Goal: Navigation & Orientation: Find specific page/section

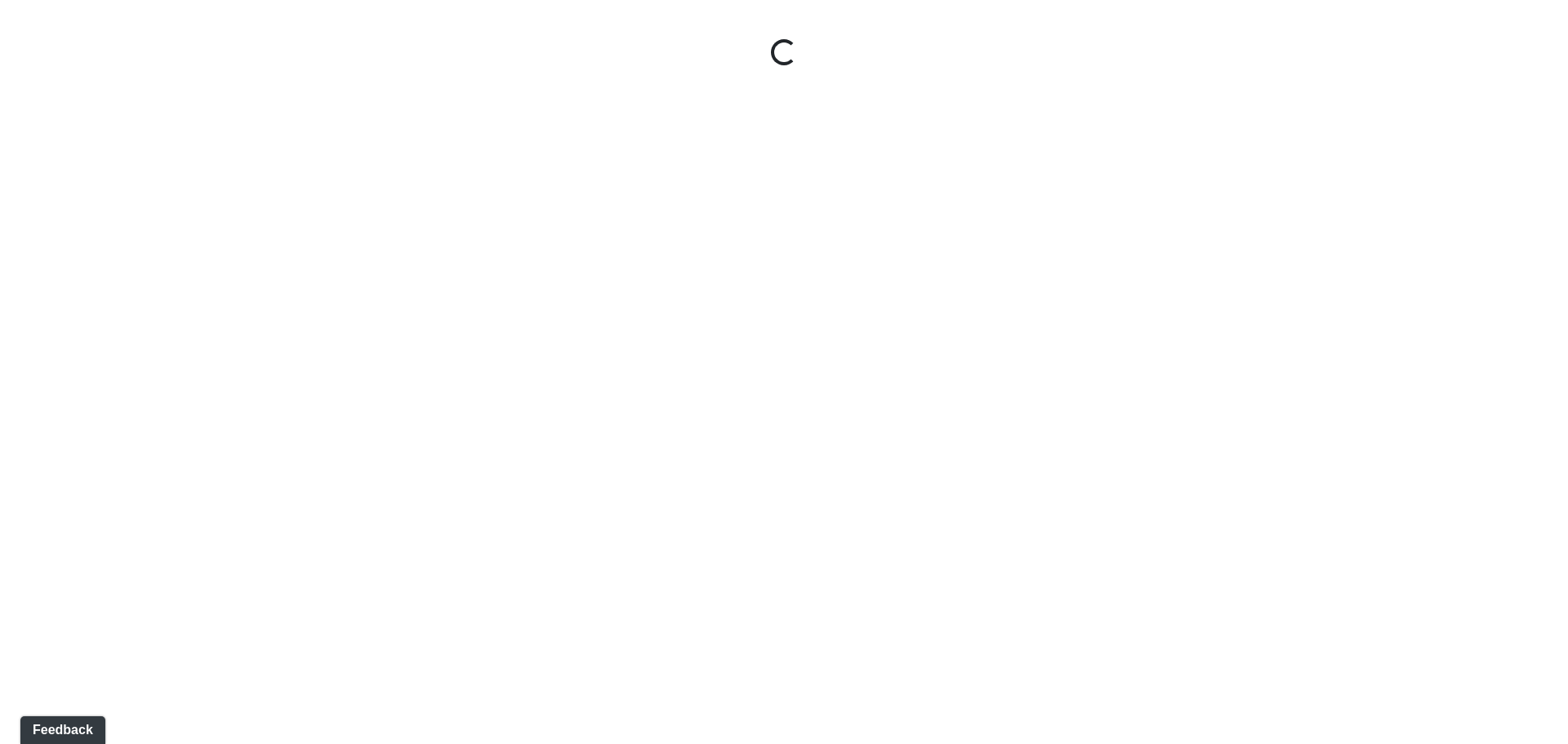
select select "wuR3xQVw8PbH3ZavKwfkt3"
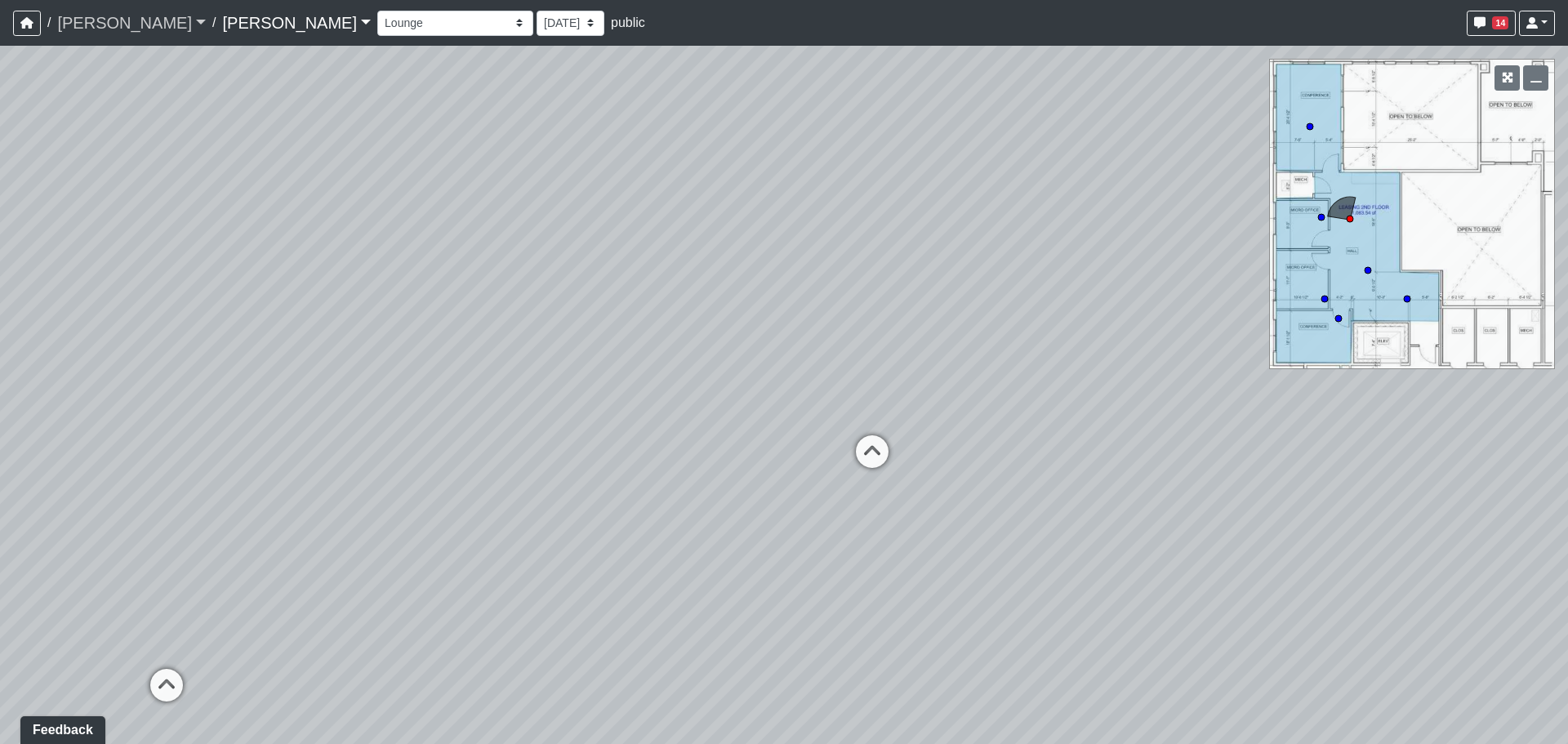
click at [118, 18] on link "[PERSON_NAME]" at bounding box center [132, 23] width 149 height 33
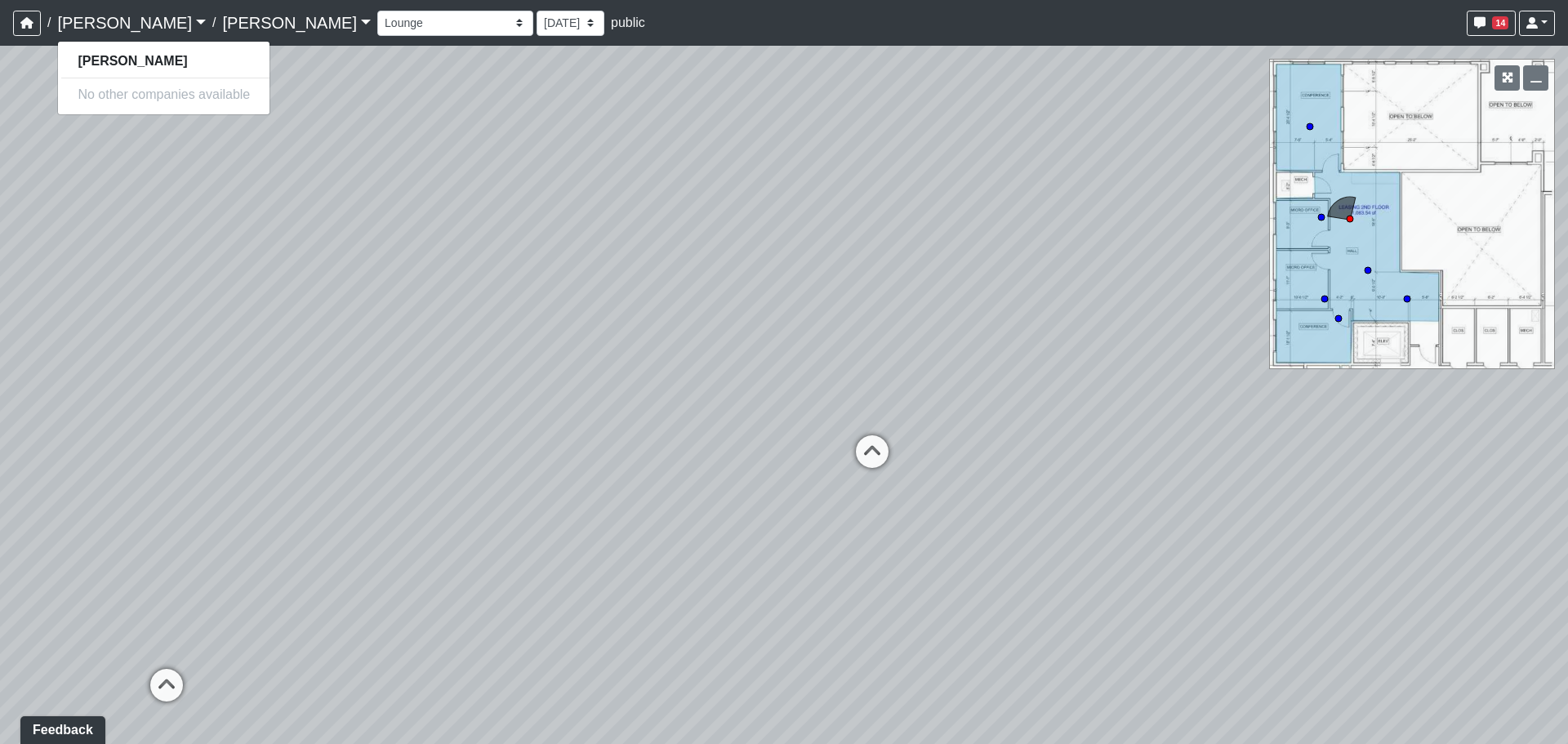
click at [222, 25] on link "Lake Nona" at bounding box center [297, 23] width 149 height 33
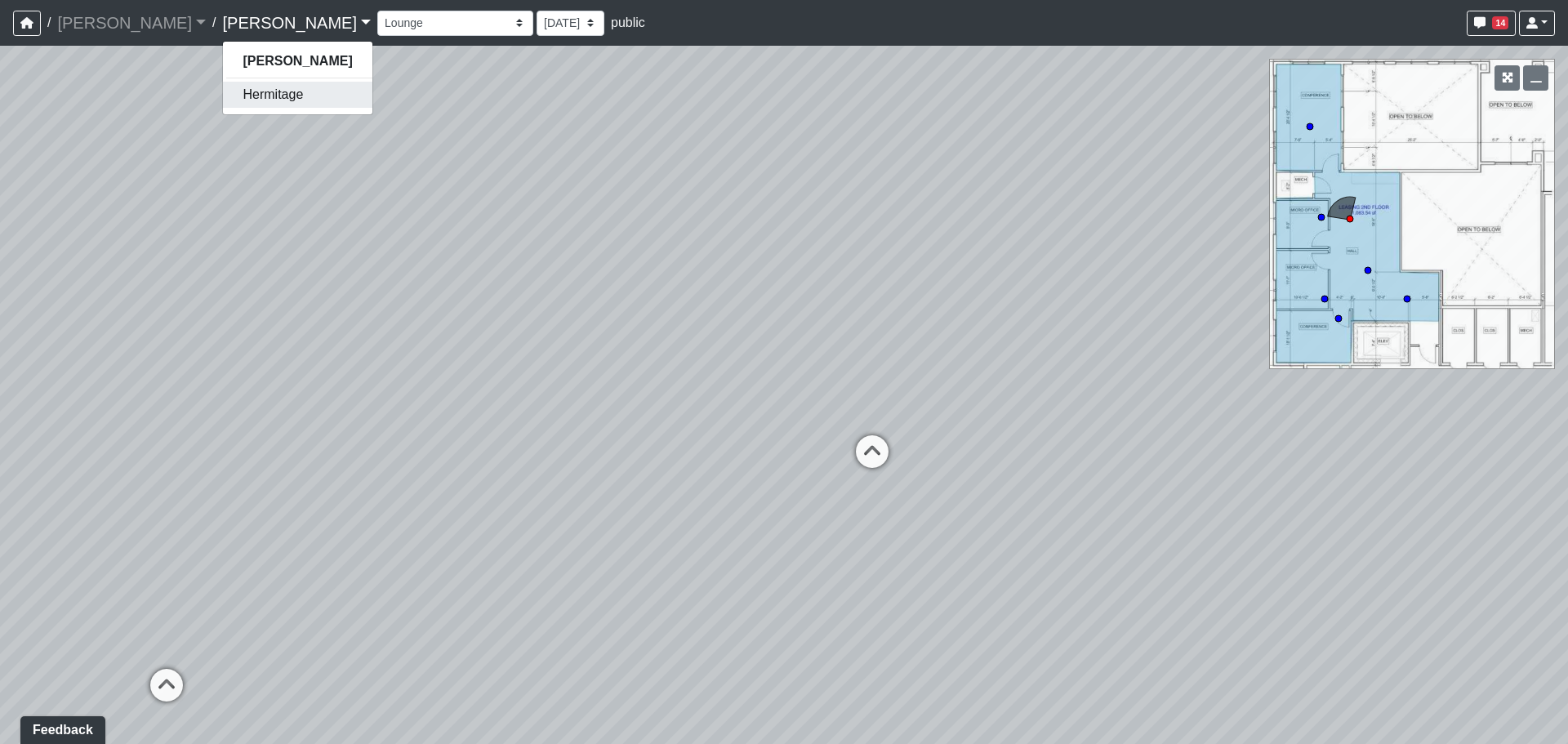
click at [222, 92] on link "Hermitage" at bounding box center [297, 94] width 149 height 26
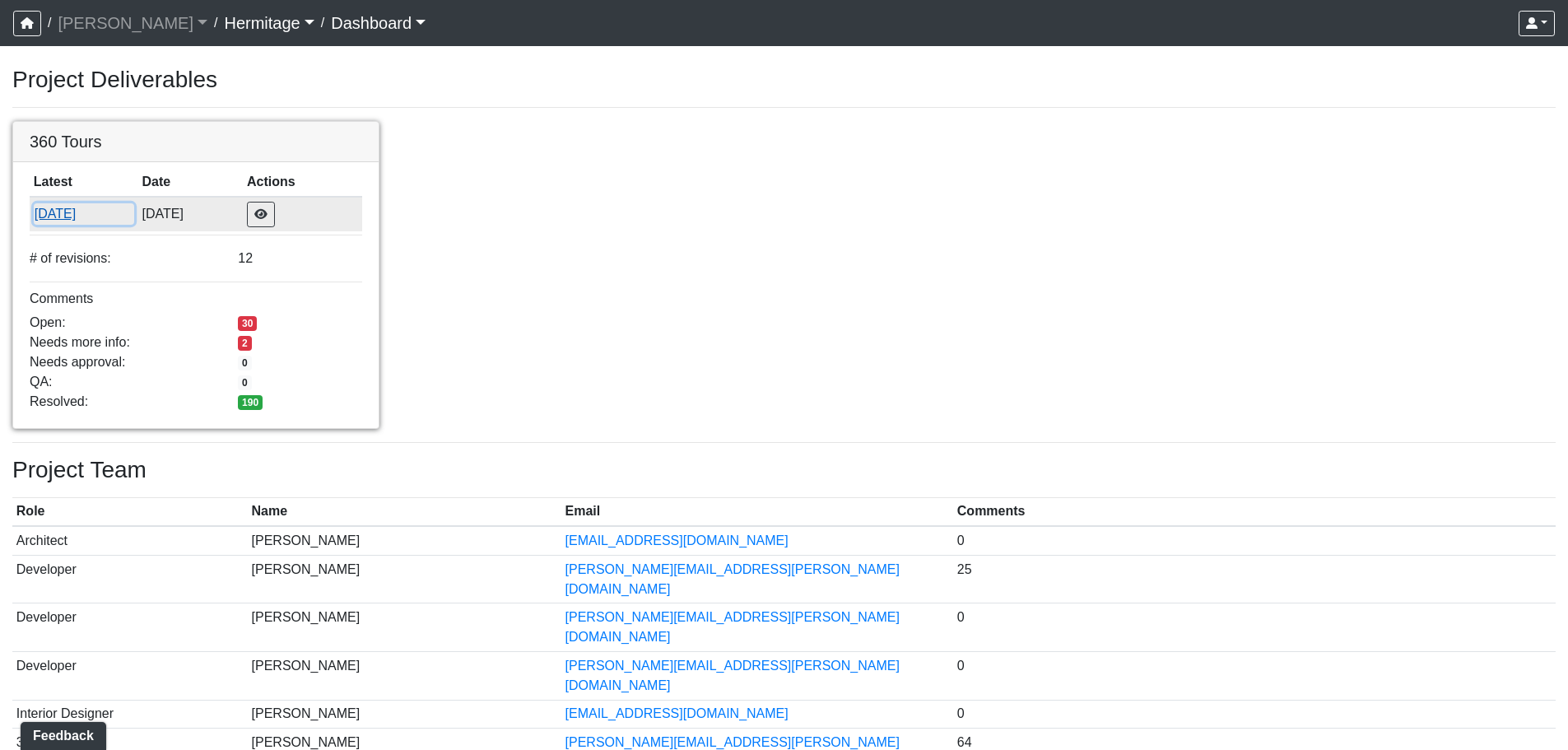
click at [67, 212] on button "[DATE]" at bounding box center [84, 214] width 100 height 21
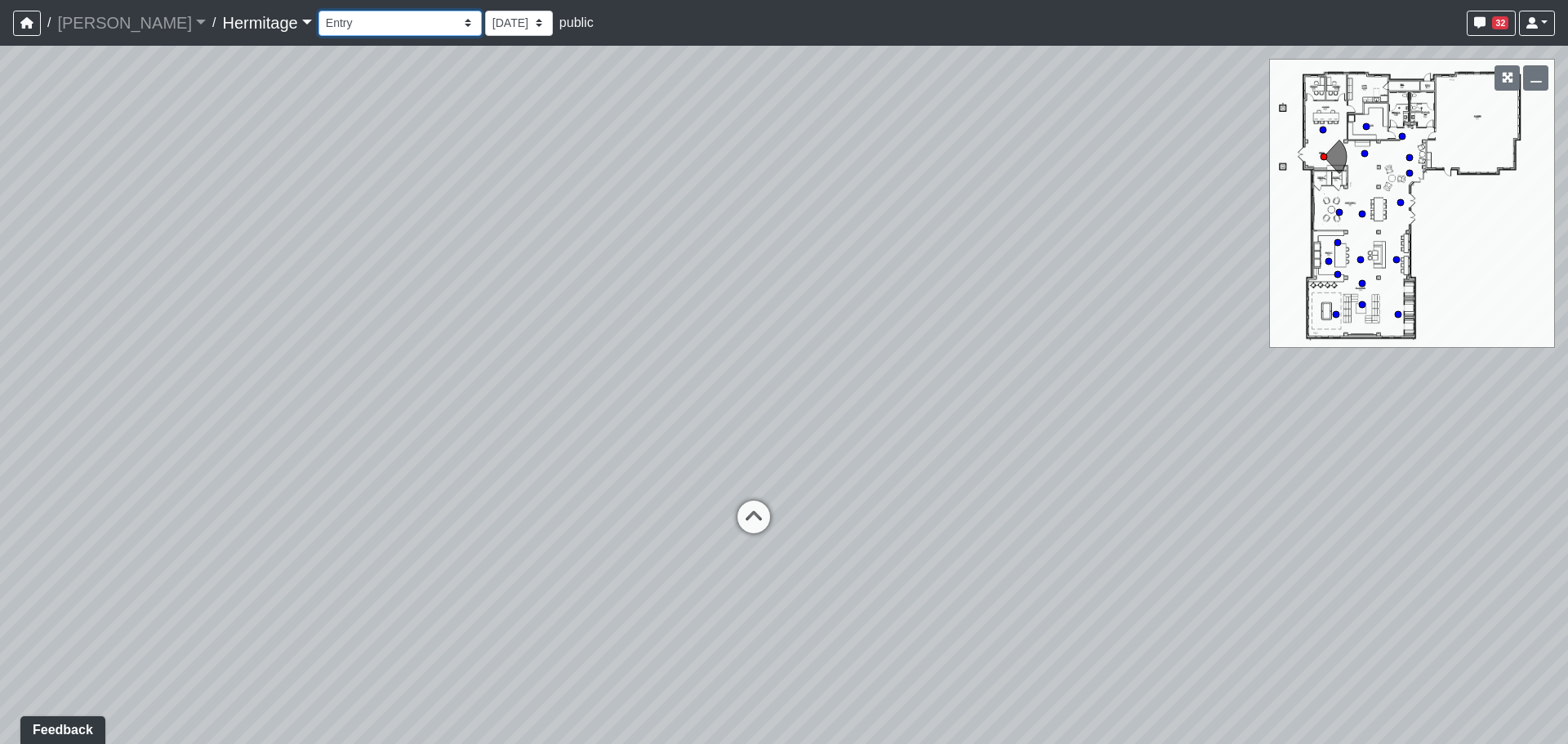
click at [359, 20] on select "Booth Seating Fireplace Pool Table Community Table Hallway Pool Courtyard Entry…" at bounding box center [399, 23] width 163 height 25
click at [318, 11] on select "Booth Seating Fireplace Pool Table Community Table Hallway Pool Courtyard Entry…" at bounding box center [399, 23] width 163 height 25
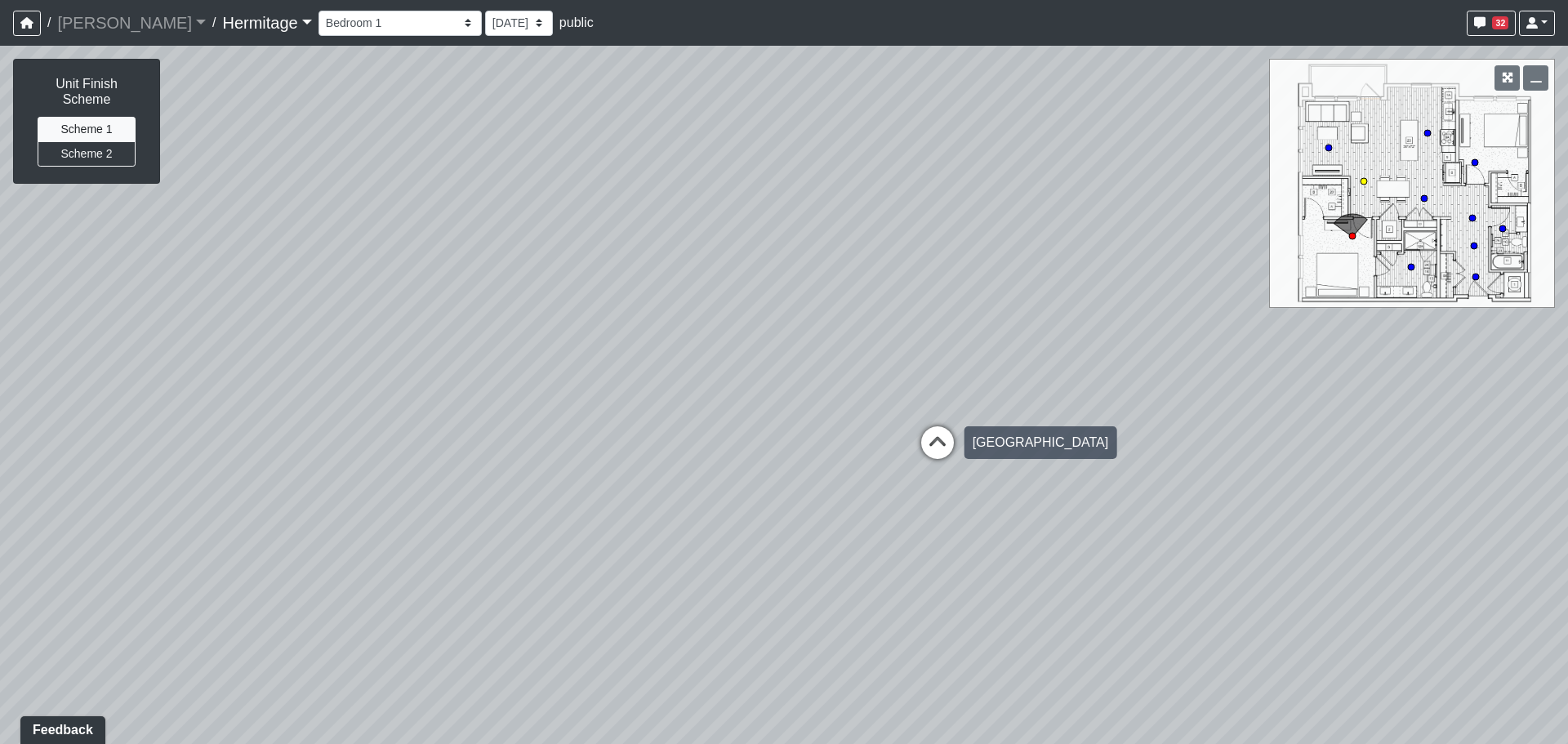
click at [930, 447] on icon at bounding box center [937, 451] width 49 height 49
drag, startPoint x: 1139, startPoint y: 476, endPoint x: 444, endPoint y: 392, distance: 700.1
click at [438, 392] on div "Loading... Leasing Desk Loading... Hallway Loading... Bathroom 1 Loading... Liv…" at bounding box center [784, 395] width 1568 height 699
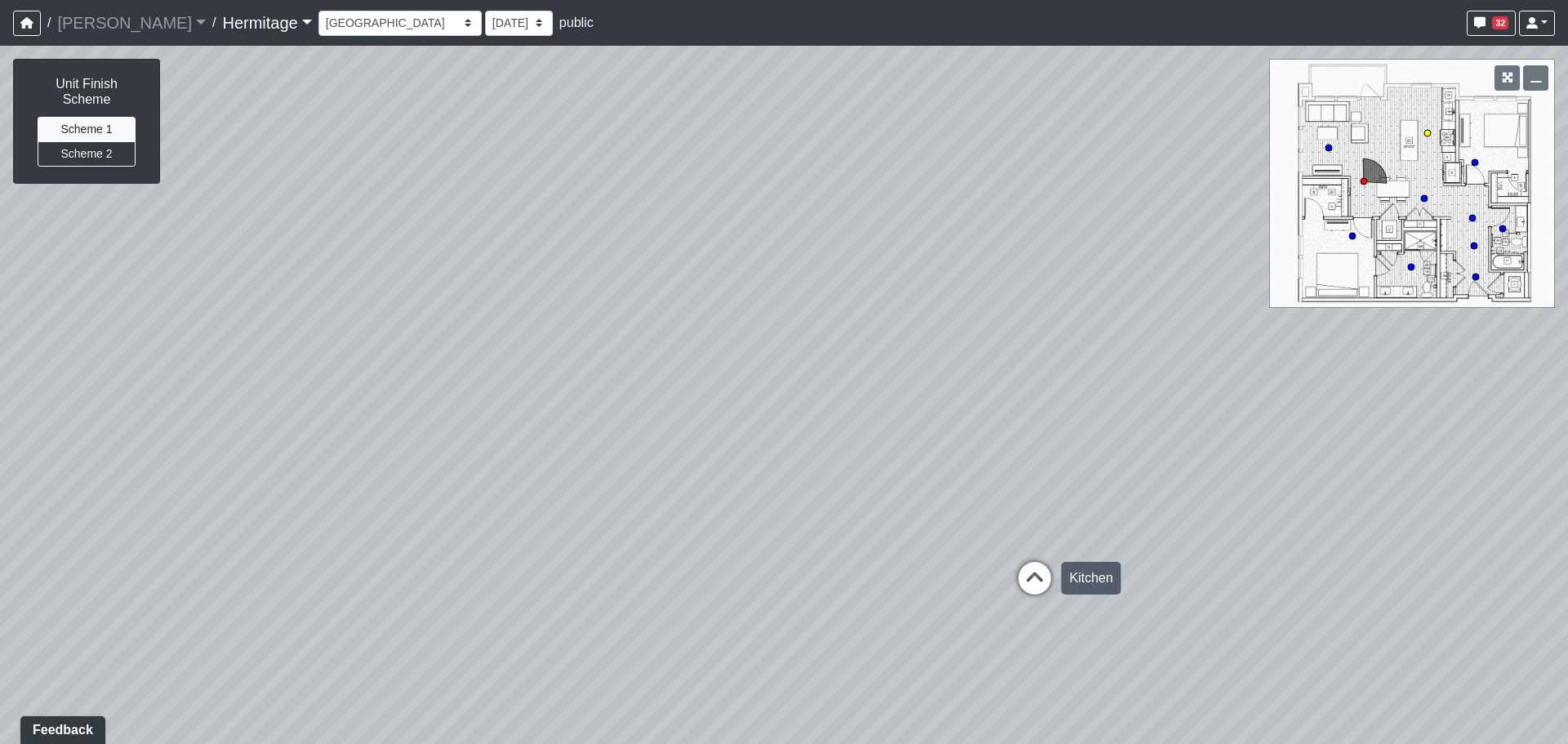
click at [1033, 571] on icon at bounding box center [1034, 586] width 49 height 49
drag, startPoint x: 939, startPoint y: 574, endPoint x: 596, endPoint y: 231, distance: 485.1
click at [596, 231] on div "Loading... Leasing Desk Loading... Hallway Loading... Bathroom 1 Loading... Liv…" at bounding box center [784, 395] width 1568 height 699
drag, startPoint x: 968, startPoint y: 298, endPoint x: 490, endPoint y: 376, distance: 484.3
click at [325, 382] on div "Loading... Leasing Desk Loading... Hallway Loading... Bathroom 1 Loading... Liv…" at bounding box center [784, 395] width 1568 height 699
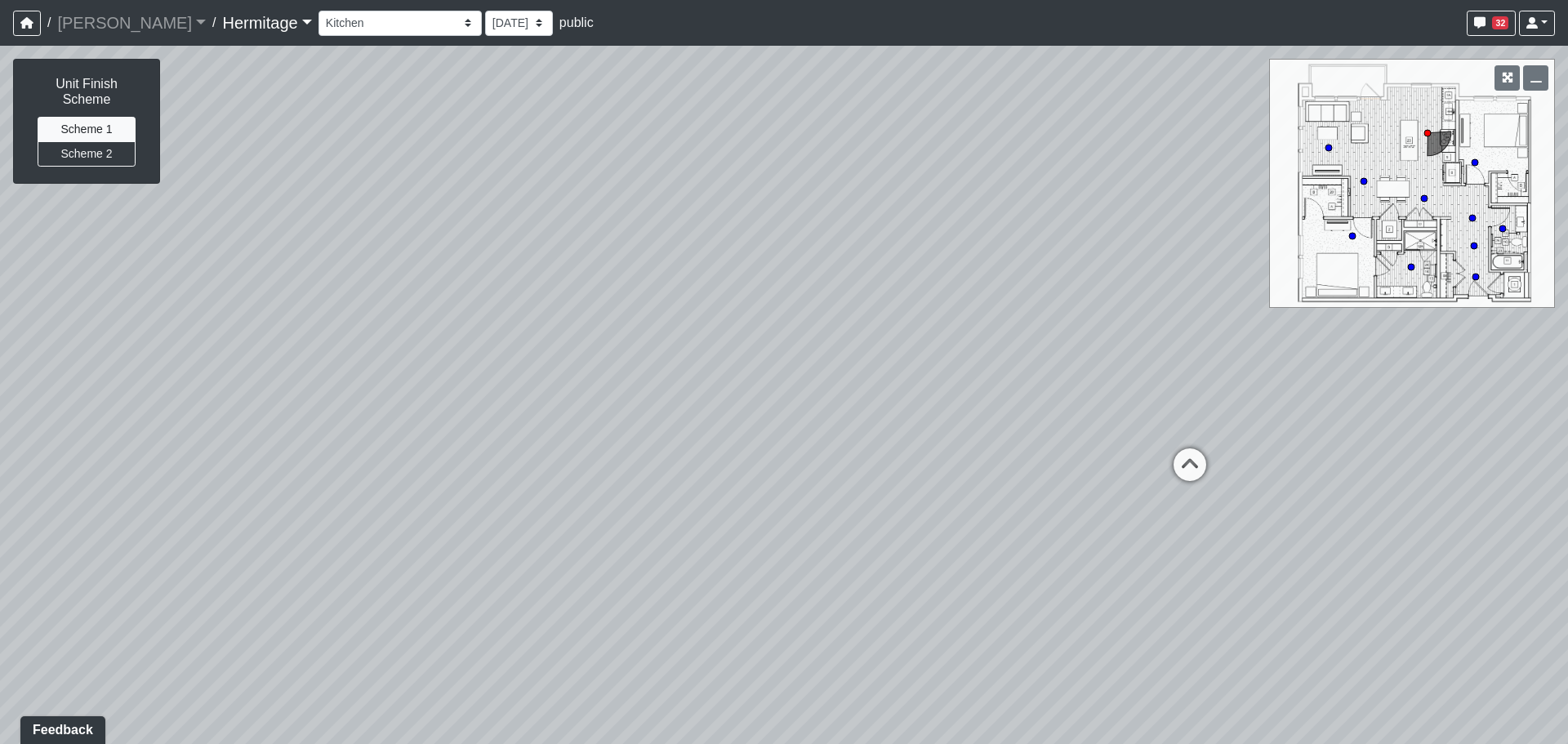
drag, startPoint x: 873, startPoint y: 359, endPoint x: 539, endPoint y: 450, distance: 346.2
click at [539, 450] on div "Loading... Leasing Desk Loading... Hallway Loading... Bathroom 1 Loading... Liv…" at bounding box center [784, 395] width 1568 height 699
click at [1052, 429] on icon at bounding box center [1045, 443] width 49 height 49
drag, startPoint x: 489, startPoint y: 368, endPoint x: 1114, endPoint y: 387, distance: 625.3
click at [1114, 387] on div "Loading... Leasing Desk Loading... Hallway Loading... Bathroom 1 Loading... Liv…" at bounding box center [784, 395] width 1568 height 699
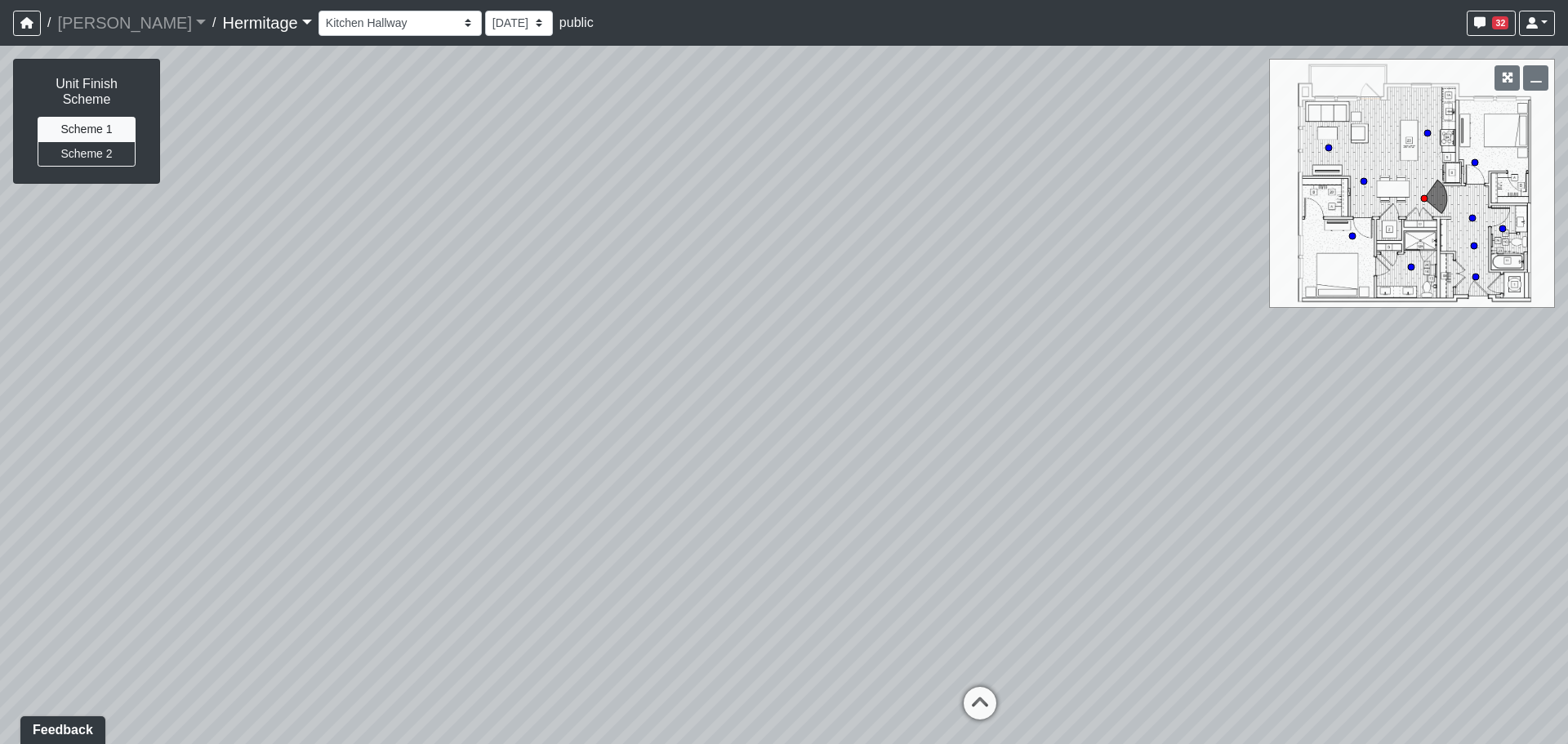
drag, startPoint x: 686, startPoint y: 333, endPoint x: 797, endPoint y: 402, distance: 130.7
click at [1083, 434] on div "Loading... Leasing Desk Loading... Hallway Loading... Bathroom 1 Loading... Liv…" at bounding box center [784, 395] width 1568 height 699
drag, startPoint x: 329, startPoint y: 370, endPoint x: 1112, endPoint y: 429, distance: 785.2
click at [1136, 432] on div "Loading... Leasing Desk Loading... Hallway Loading... Bathroom 1 Loading... Liv…" at bounding box center [784, 395] width 1568 height 699
drag, startPoint x: 544, startPoint y: 385, endPoint x: 1254, endPoint y: 373, distance: 710.1
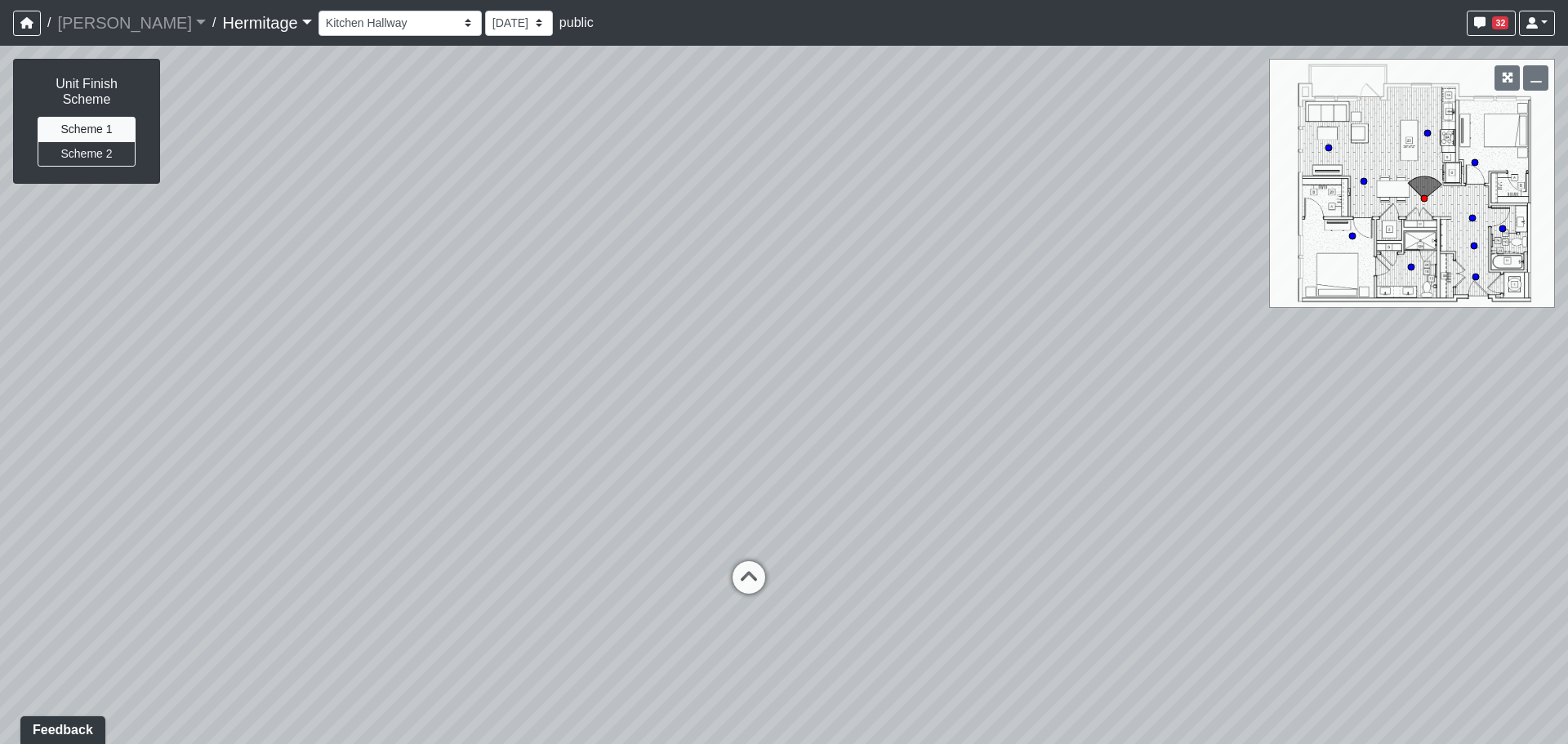
click at [1268, 373] on div "Loading... Leasing Desk Loading... Hallway Loading... Bathroom 1 Loading... Liv…" at bounding box center [784, 395] width 1568 height 699
click at [723, 486] on icon at bounding box center [709, 498] width 49 height 49
drag, startPoint x: 752, startPoint y: 434, endPoint x: 220, endPoint y: 417, distance: 532.3
click at [155, 419] on div "Loading... Leasing Desk Loading... Hallway Loading... Bathroom 1 Loading... Liv…" at bounding box center [784, 395] width 1568 height 699
drag, startPoint x: 738, startPoint y: 396, endPoint x: 60, endPoint y: 355, distance: 679.2
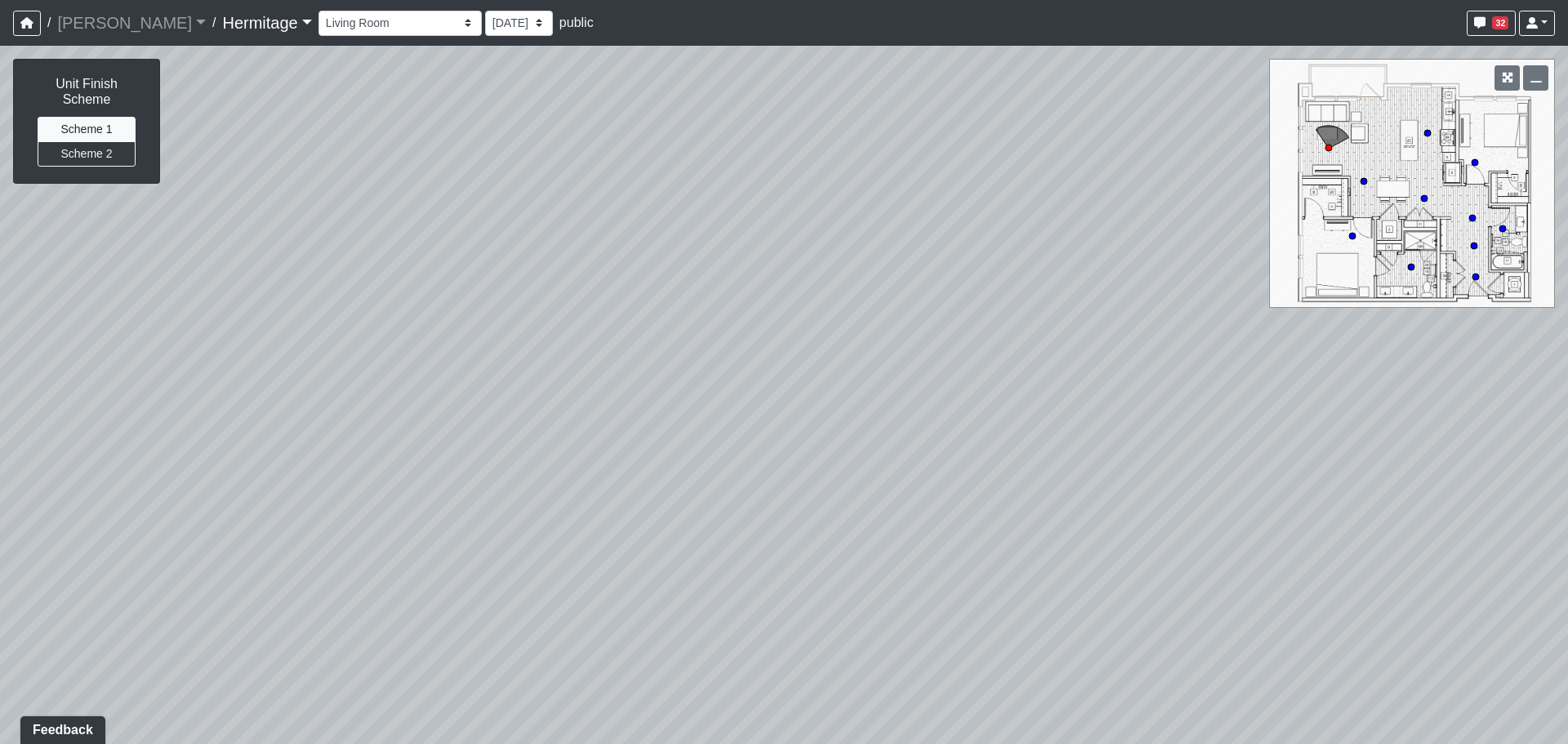
click at [40, 355] on div "Loading... Leasing Desk Loading... Hallway Loading... Bathroom 1 Loading... Liv…" at bounding box center [784, 395] width 1568 height 699
drag, startPoint x: 322, startPoint y: 365, endPoint x: 261, endPoint y: 374, distance: 61.7
click at [261, 374] on div "Loading... Leasing Desk Loading... Hallway Loading... Bathroom 1 Loading... Liv…" at bounding box center [784, 395] width 1568 height 699
drag, startPoint x: 763, startPoint y: 486, endPoint x: 788, endPoint y: 609, distance: 125.5
click at [788, 609] on div "Loading... Leasing Desk Loading... Hallway Loading... Bathroom 1 Loading... Liv…" at bounding box center [784, 395] width 1568 height 699
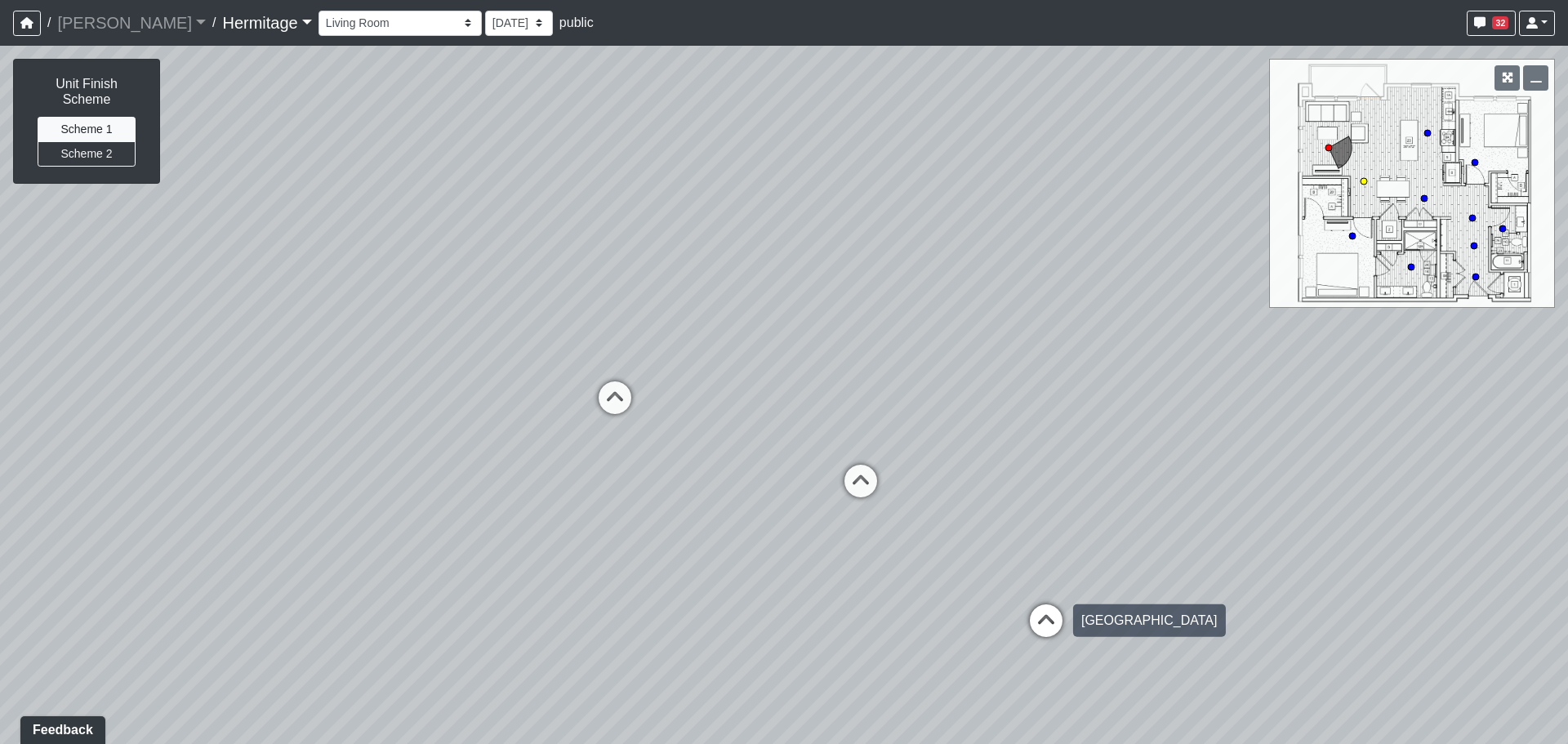
click at [1044, 624] on icon at bounding box center [1046, 629] width 49 height 49
drag, startPoint x: 1201, startPoint y: 592, endPoint x: 157, endPoint y: 486, distance: 1049.4
click at [133, 487] on div "Loading... Leasing Desk Loading... Hallway Loading... Bathroom 1 Loading... Liv…" at bounding box center [784, 395] width 1568 height 699
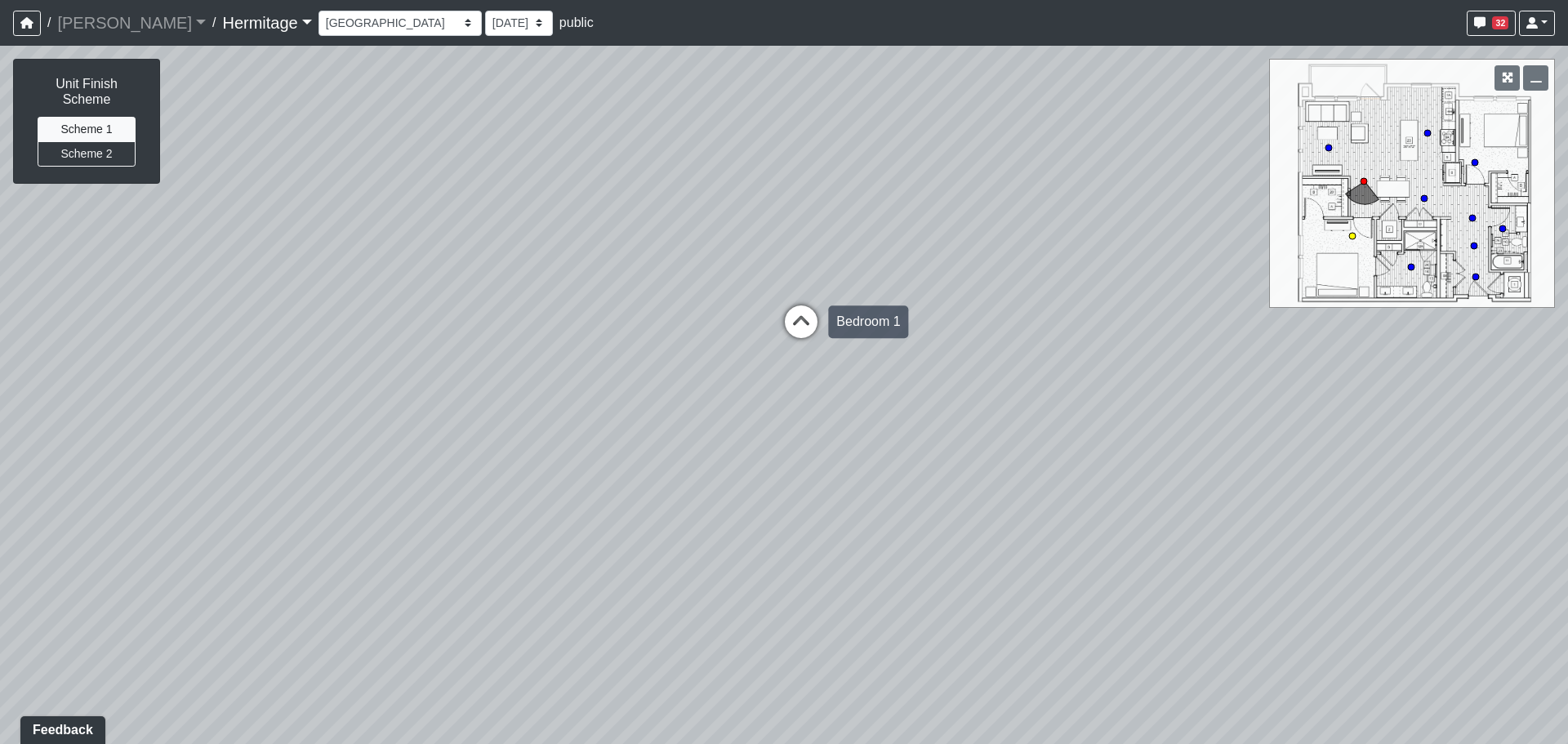
click at [809, 334] on icon at bounding box center [801, 330] width 49 height 49
click at [407, 348] on icon at bounding box center [408, 344] width 49 height 49
drag, startPoint x: 1080, startPoint y: 410, endPoint x: 425, endPoint y: 282, distance: 667.4
click at [425, 282] on div "Loading... Leasing Desk Loading... Hallway Loading... Bathroom 1 Loading... Liv…" at bounding box center [784, 395] width 1568 height 699
drag, startPoint x: 400, startPoint y: 332, endPoint x: 1162, endPoint y: 397, distance: 764.8
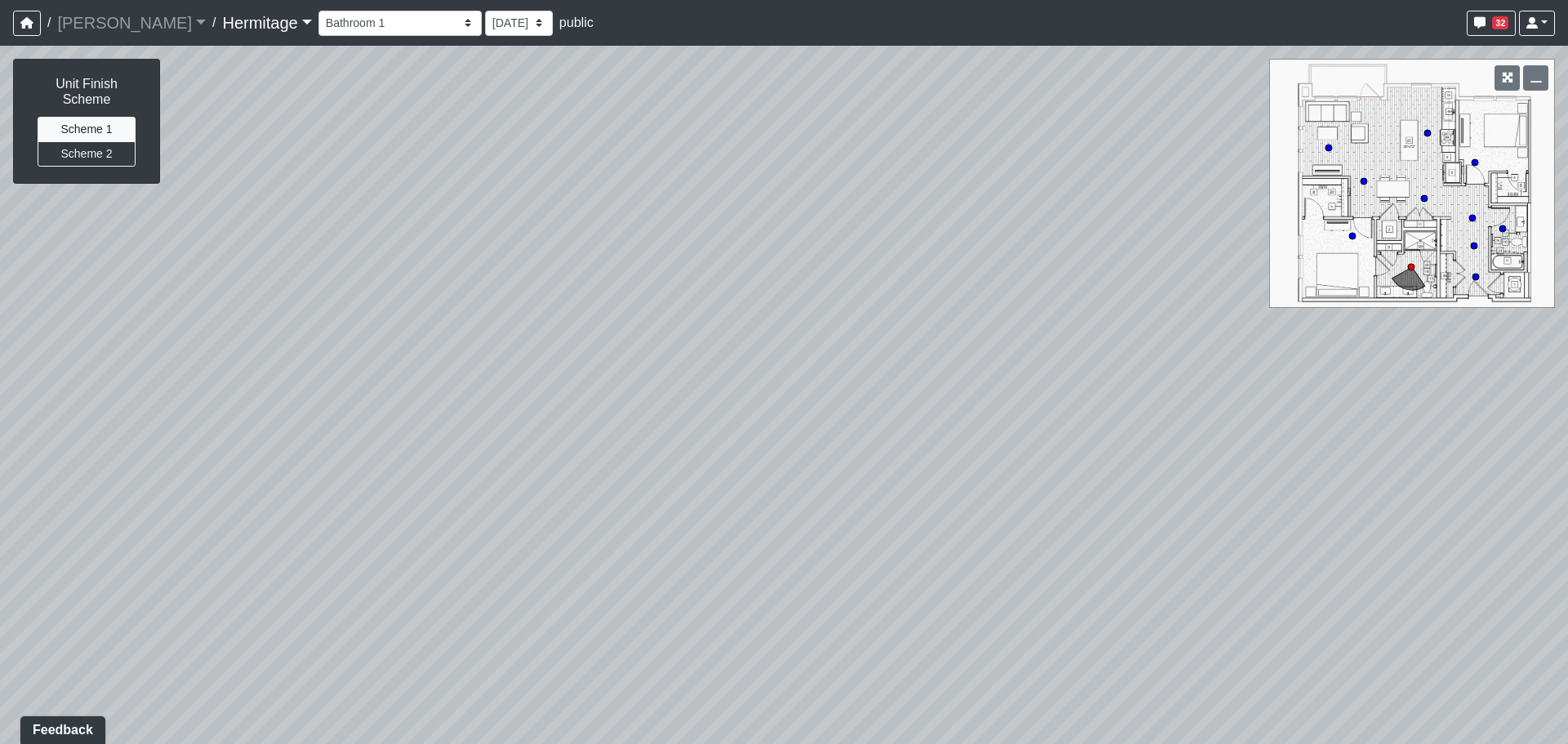
click at [1162, 397] on div "Loading... Leasing Desk Loading... Hallway Loading... Bathroom 1 Loading... Liv…" at bounding box center [784, 395] width 1568 height 699
drag, startPoint x: 474, startPoint y: 348, endPoint x: 1291, endPoint y: 371, distance: 817.3
click at [1290, 371] on div "Loading... Leasing Desk Loading... Hallway Loading... Bathroom 1 Loading... Liv…" at bounding box center [784, 395] width 1568 height 699
drag, startPoint x: 819, startPoint y: 542, endPoint x: 1206, endPoint y: 431, distance: 402.6
click at [1206, 431] on div "Loading... Leasing Desk Loading... Hallway Loading... Bathroom 1 Loading... Liv…" at bounding box center [784, 395] width 1568 height 699
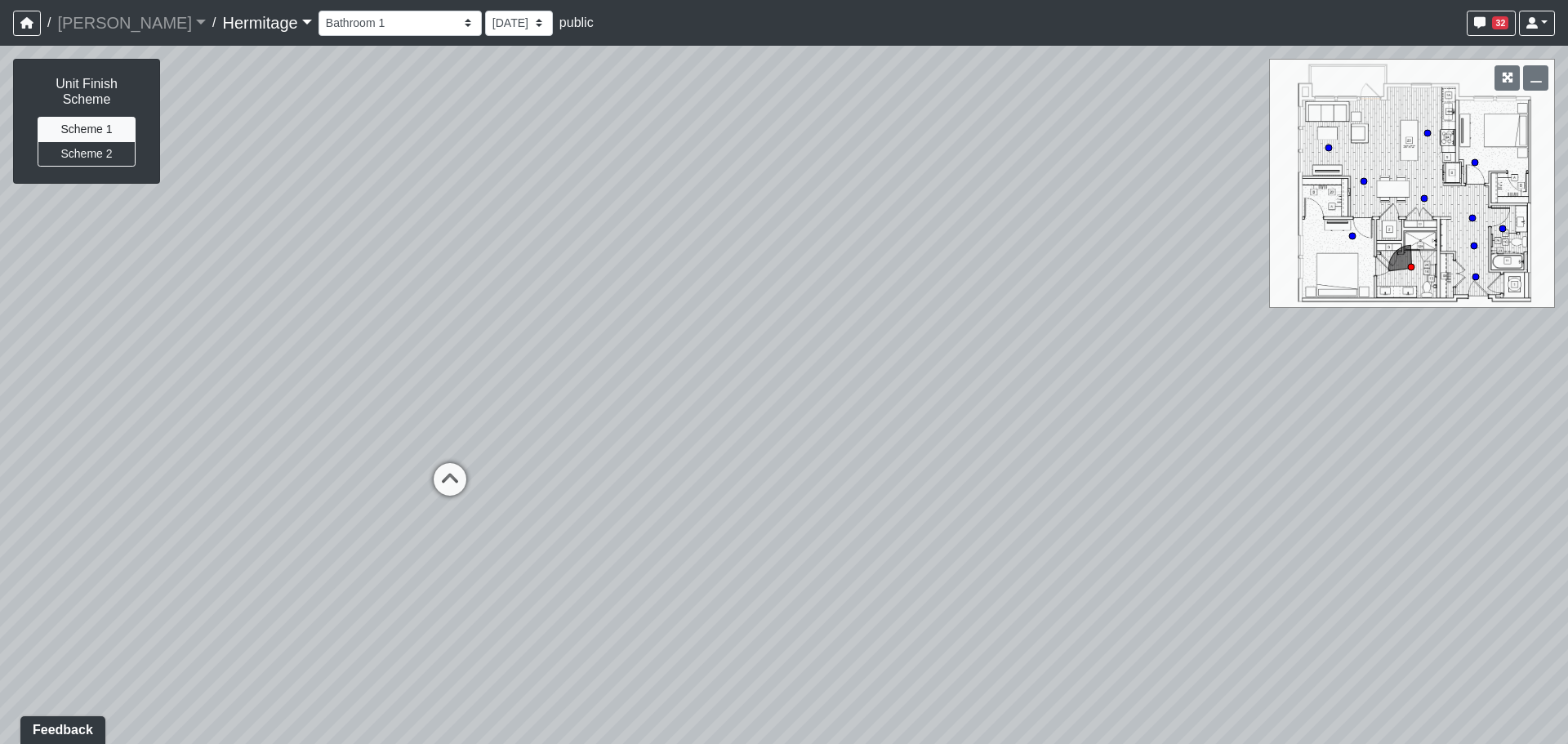
drag, startPoint x: 1101, startPoint y: 444, endPoint x: 1157, endPoint y: 443, distance: 56.0
click at [1187, 443] on div "Loading... Leasing Desk Loading... Hallway Loading... Bathroom 1 Loading... Liv…" at bounding box center [784, 395] width 1568 height 699
click at [512, 479] on icon at bounding box center [524, 480] width 49 height 49
drag, startPoint x: 1103, startPoint y: 467, endPoint x: 648, endPoint y: 438, distance: 455.9
click at [580, 438] on div "Loading... Leasing Desk Loading... Hallway Loading... Bathroom 1 Loading... Liv…" at bounding box center [784, 395] width 1568 height 699
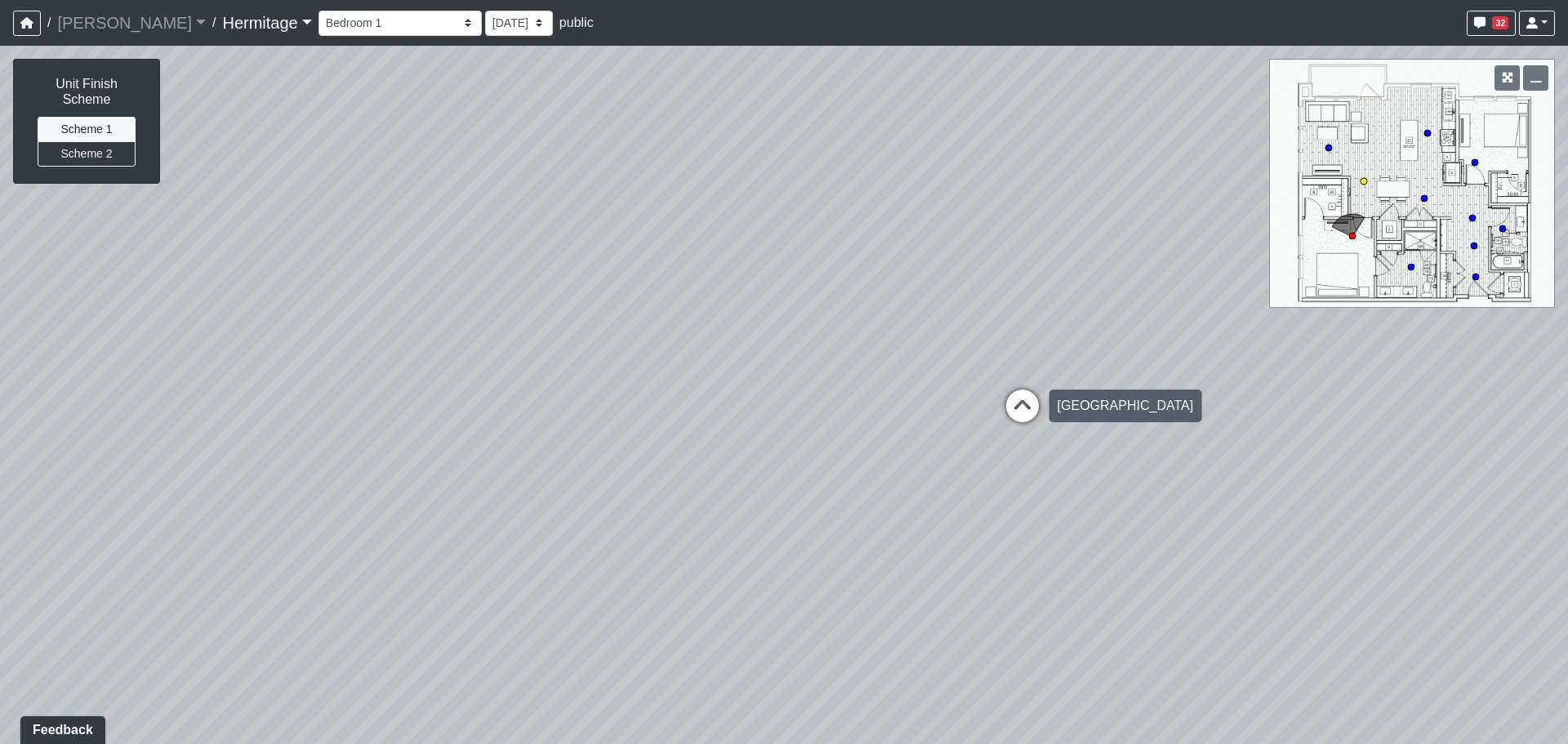
click at [1029, 408] on icon at bounding box center [1021, 414] width 49 height 49
drag, startPoint x: 1131, startPoint y: 414, endPoint x: 369, endPoint y: 396, distance: 762.2
click at [393, 396] on div "Loading... Leasing Desk Loading... Hallway Loading... Bathroom 1 Loading... Liv…" at bounding box center [784, 395] width 1568 height 699
drag, startPoint x: 431, startPoint y: 394, endPoint x: 842, endPoint y: 389, distance: 411.0
click at [819, 389] on div "Loading... Leasing Desk Loading... Hallway Loading... Bathroom 1 Loading... Liv…" at bounding box center [784, 395] width 1568 height 699
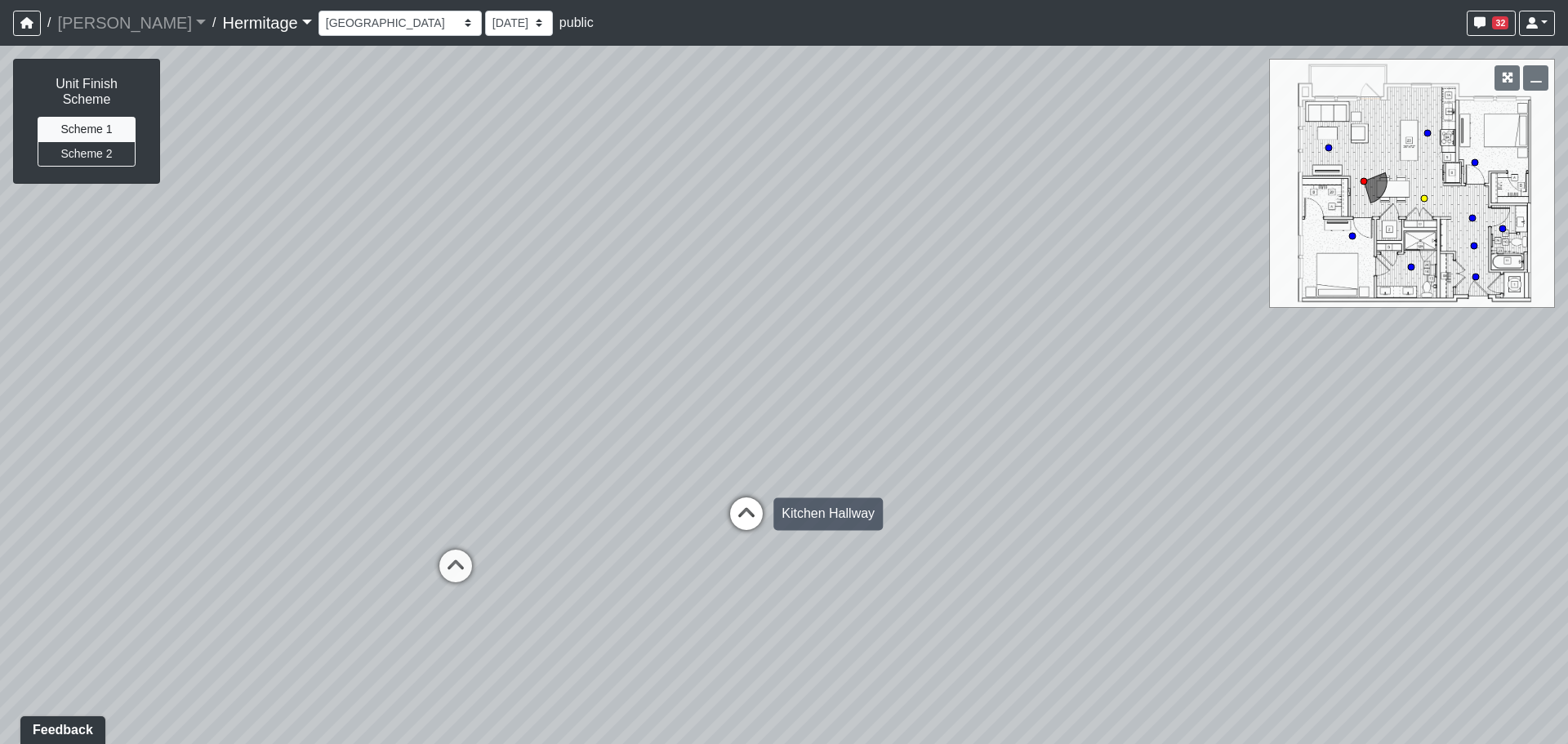
click at [752, 509] on icon at bounding box center [746, 521] width 49 height 49
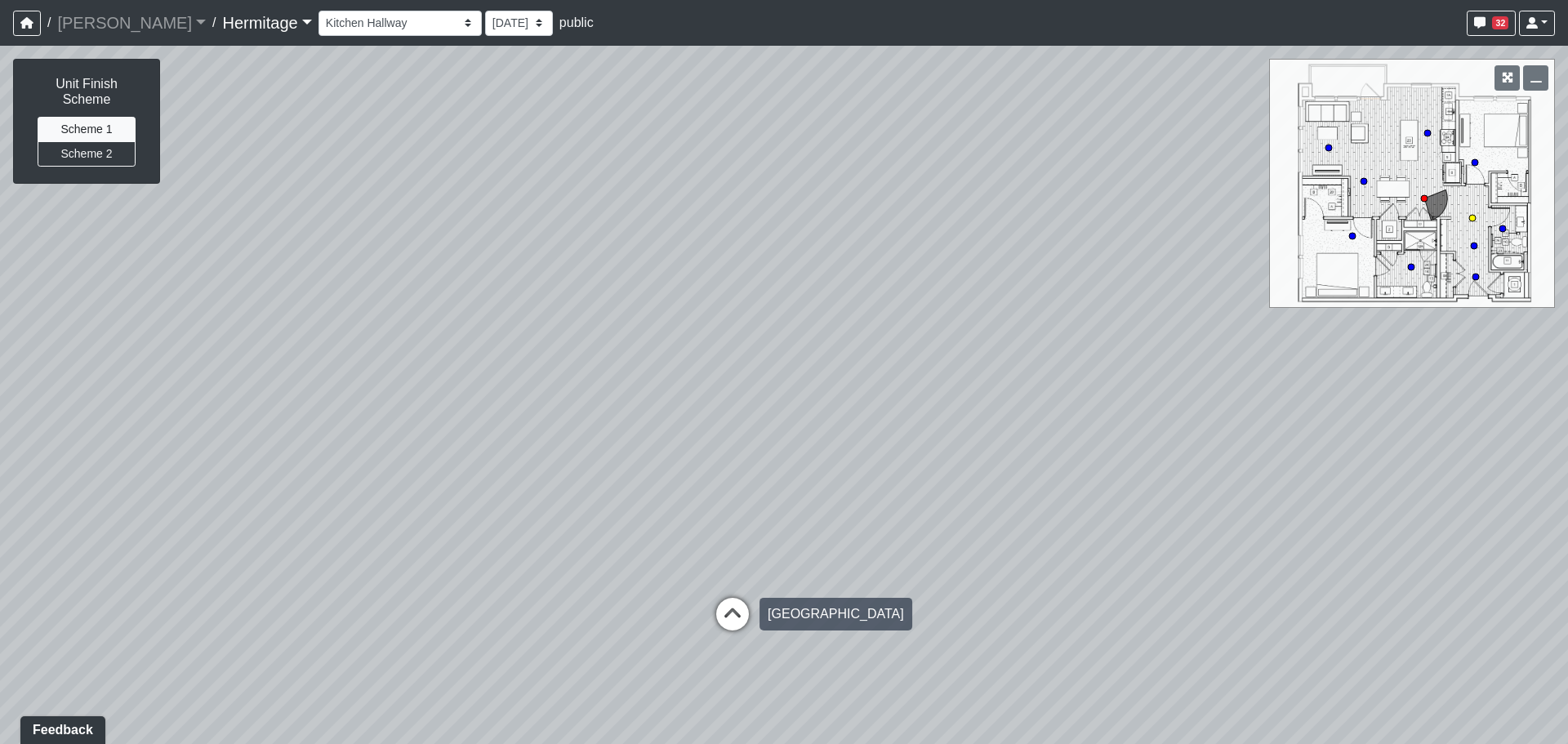
click at [728, 604] on icon at bounding box center [732, 622] width 49 height 49
drag, startPoint x: 540, startPoint y: 413, endPoint x: 1060, endPoint y: 495, distance: 526.4
click at [1060, 495] on div "Loading... Leasing Desk Loading... Hallway Loading... Bathroom 1 Loading... Liv…" at bounding box center [784, 395] width 1568 height 699
drag, startPoint x: 666, startPoint y: 472, endPoint x: 1389, endPoint y: 456, distance: 723.2
click at [1389, 456] on div "Loading... Leasing Desk Loading... Hallway Loading... Bathroom 1 Loading... Liv…" at bounding box center [784, 395] width 1568 height 699
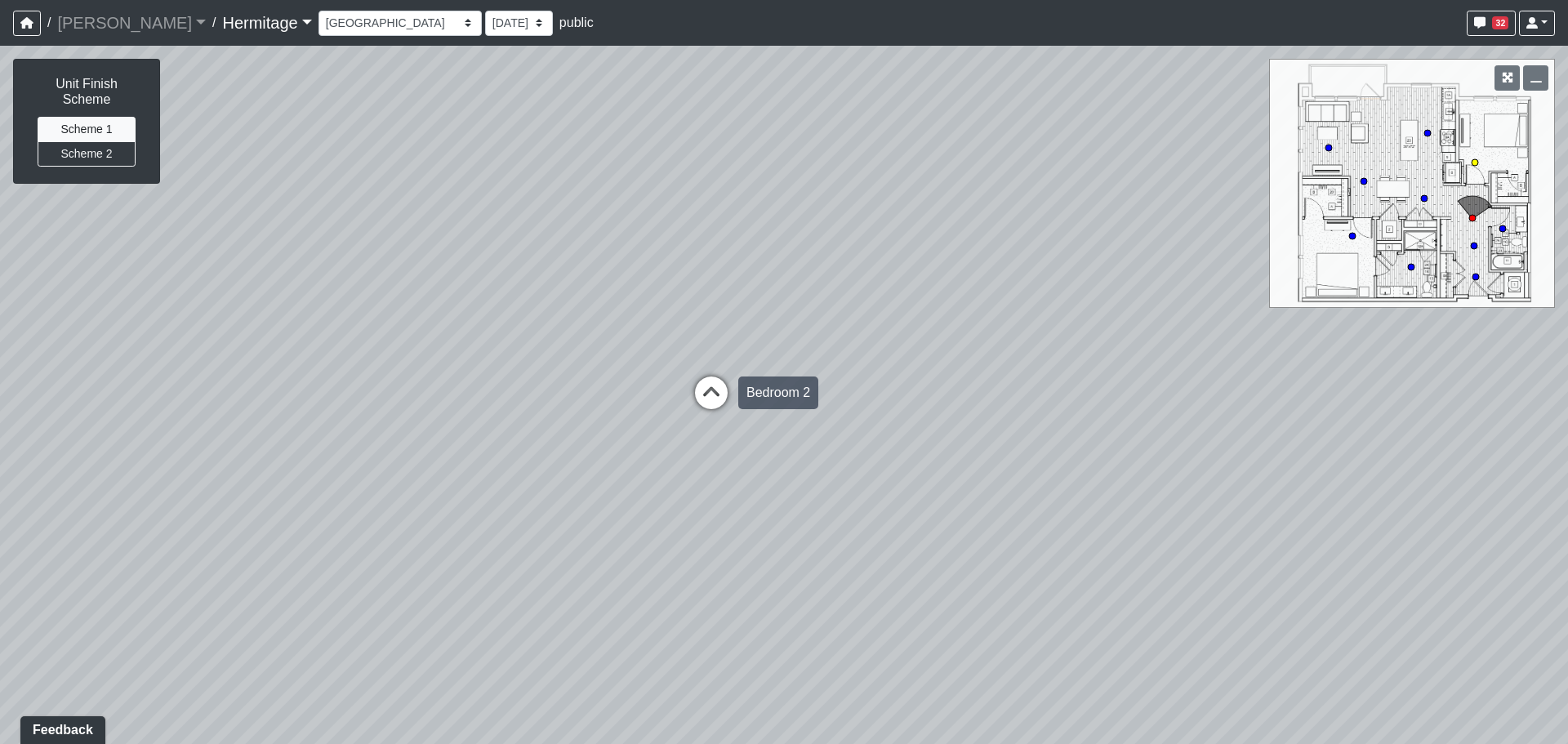
click at [704, 400] on icon at bounding box center [711, 401] width 49 height 49
drag, startPoint x: 1307, startPoint y: 419, endPoint x: 491, endPoint y: 370, distance: 817.5
click at [168, 354] on div "Loading... Leasing Desk Loading... Hallway Loading... Bathroom 1 Loading... Liv…" at bounding box center [784, 395] width 1568 height 699
drag, startPoint x: 1081, startPoint y: 389, endPoint x: 192, endPoint y: 390, distance: 889.0
click at [192, 390] on div "Loading... Leasing Desk Loading... Hallway Loading... Bathroom 1 Loading... Liv…" at bounding box center [784, 395] width 1568 height 699
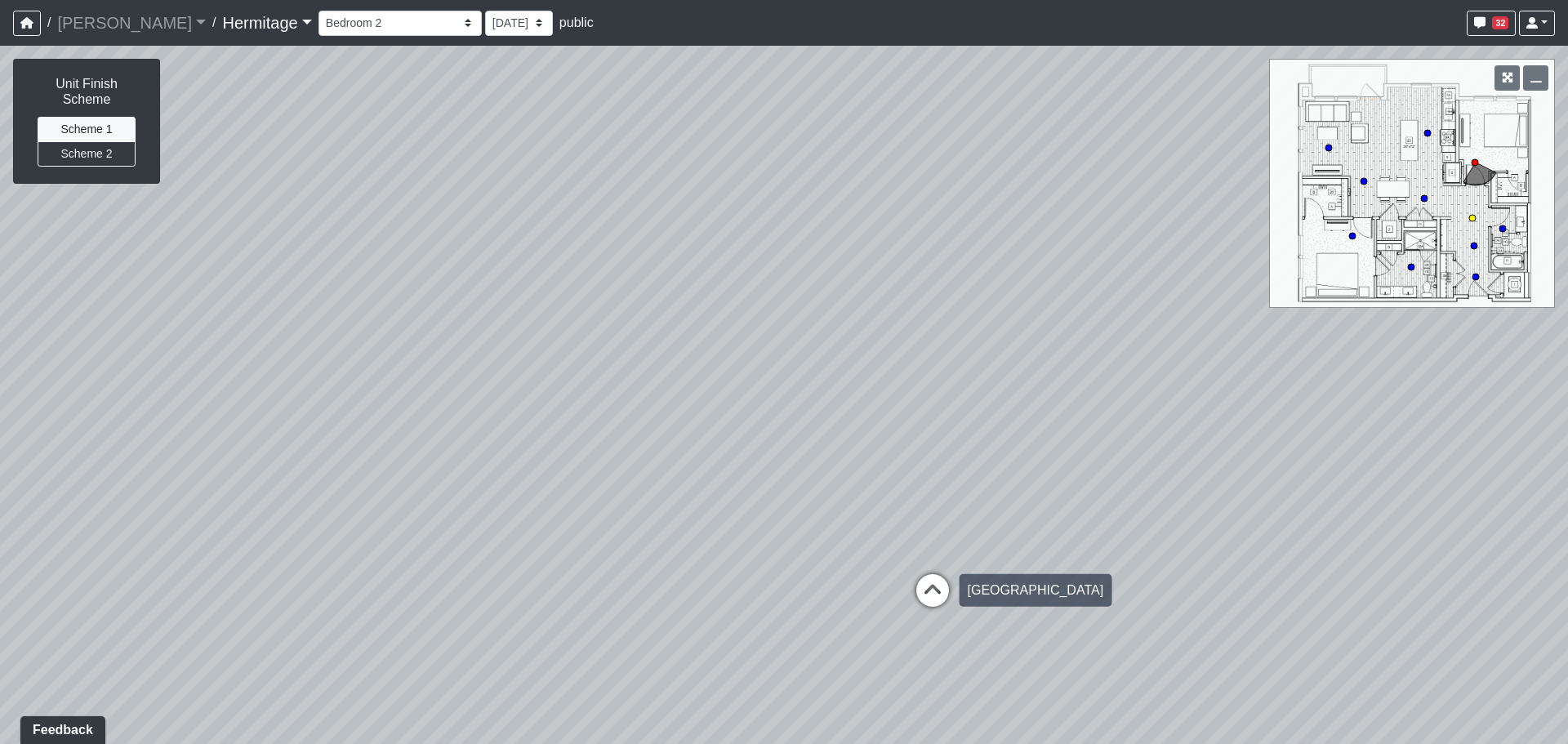
click at [939, 600] on icon at bounding box center [932, 598] width 49 height 49
select select "q6HpCMW1QoXfTaQHekDMc4"
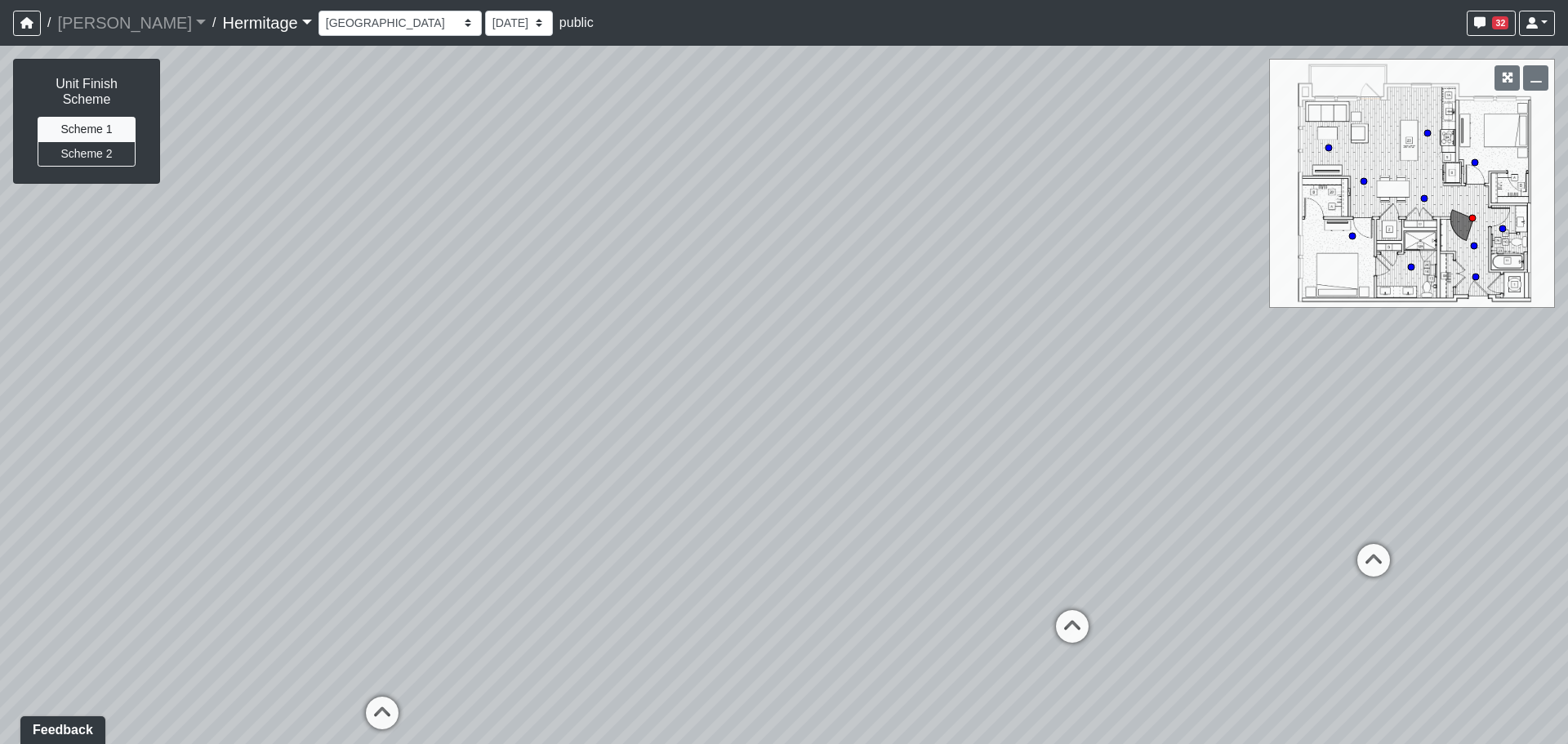
drag, startPoint x: 1290, startPoint y: 490, endPoint x: 222, endPoint y: 416, distance: 1070.6
click at [222, 416] on div "Loading... Leasing Desk Loading... Hallway Loading... Bathroom 1 Loading... Liv…" at bounding box center [784, 395] width 1568 height 699
drag, startPoint x: 945, startPoint y: 352, endPoint x: 935, endPoint y: 457, distance: 105.5
click at [935, 457] on div "Loading... Leasing Desk Loading... Hallway Loading... Bathroom 1 Loading... Liv…" at bounding box center [784, 395] width 1568 height 699
